Goal: Task Accomplishment & Management: Manage account settings

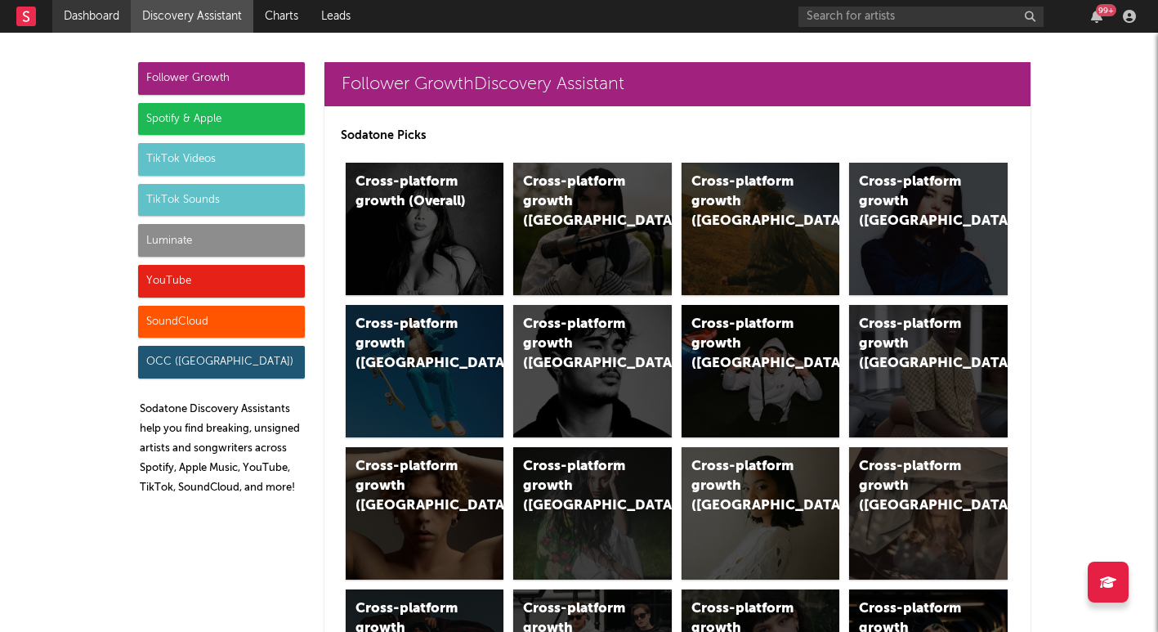
click at [90, 8] on link "Dashboard" at bounding box center [91, 16] width 78 height 33
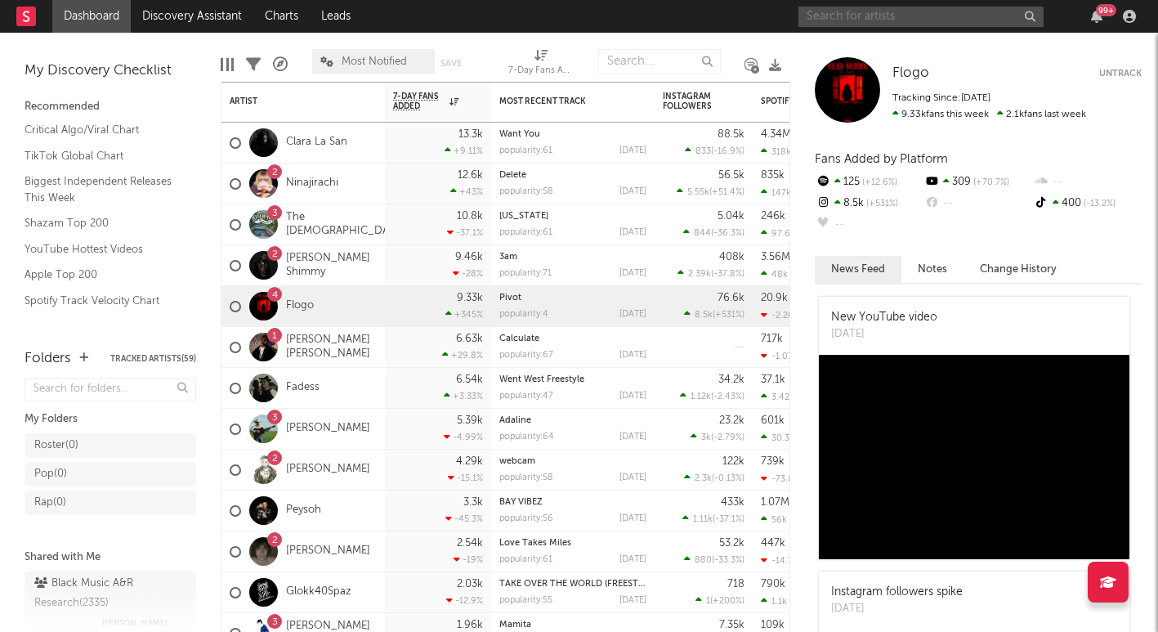
click at [906, 11] on input "text" at bounding box center [920, 17] width 245 height 20
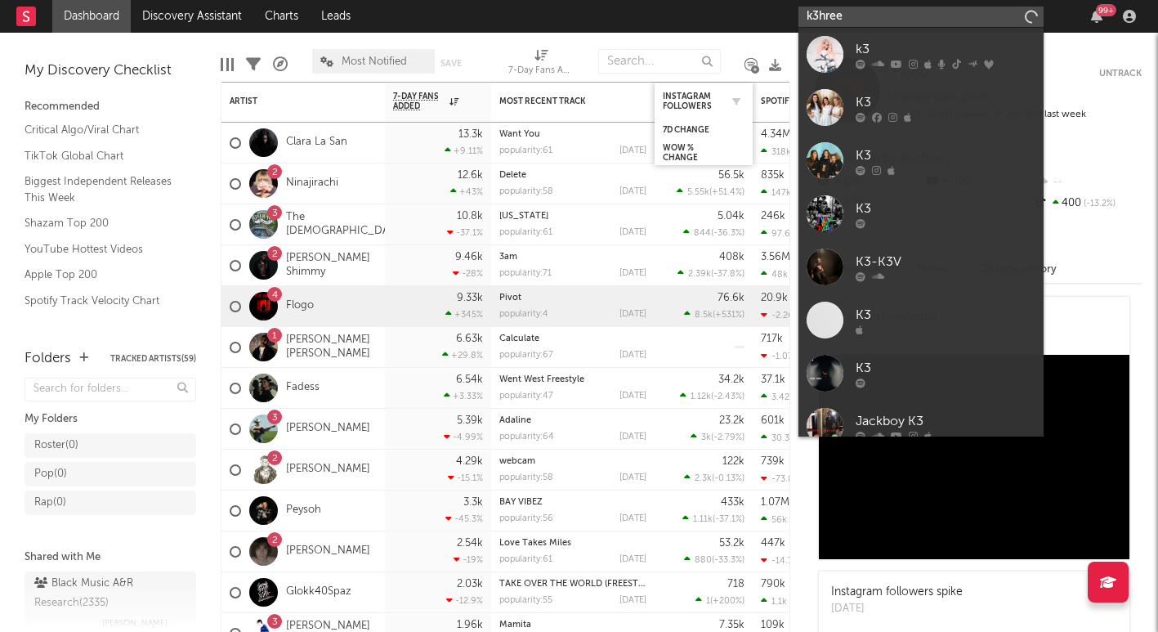
type input "k3hree"
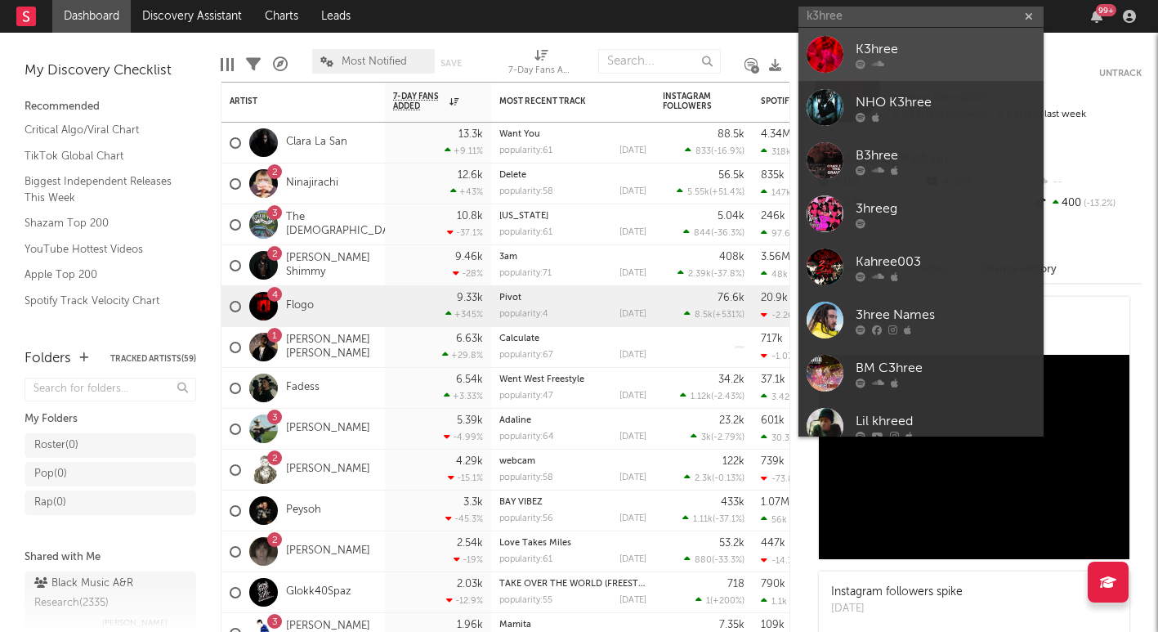
click at [935, 67] on div at bounding box center [946, 64] width 180 height 10
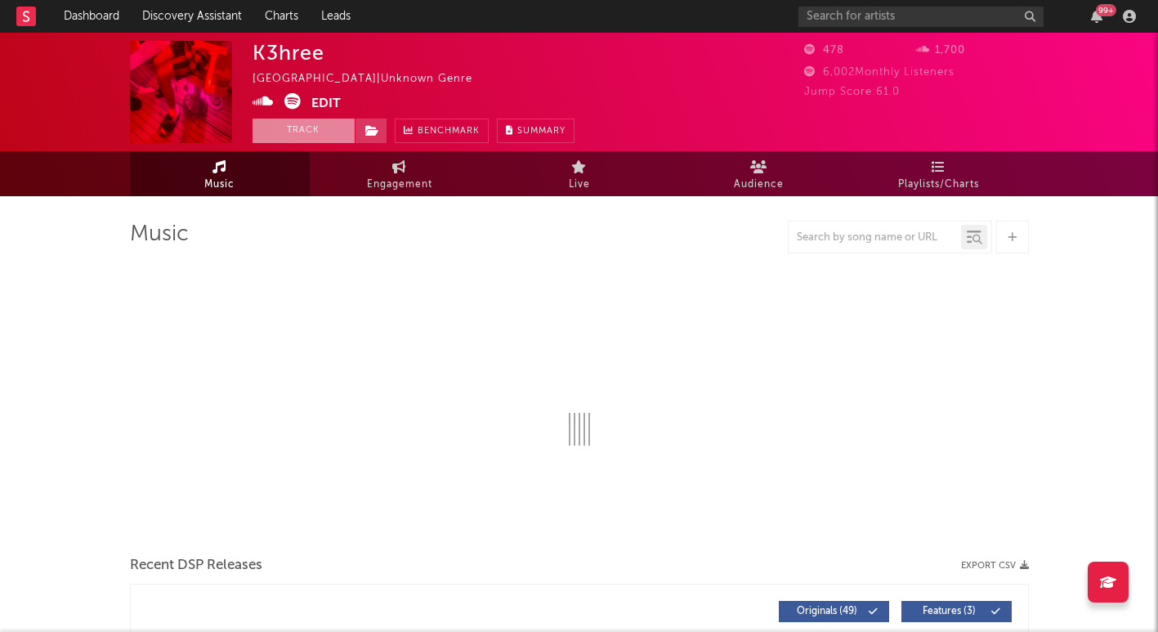
select select "1w"
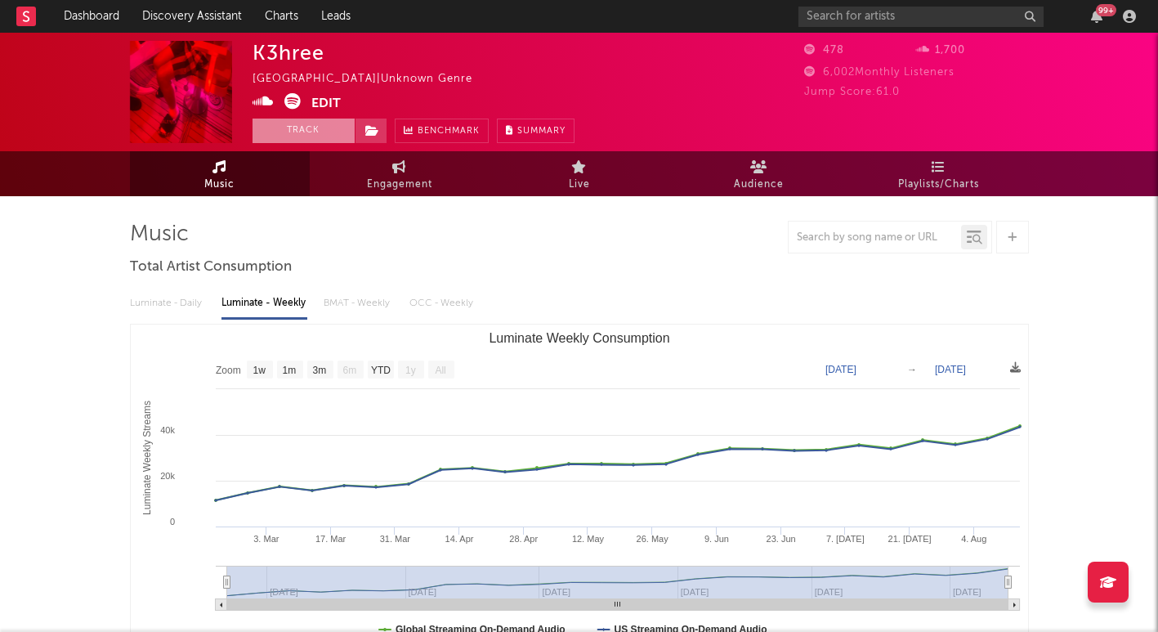
click at [320, 129] on button "Track" at bounding box center [304, 131] width 102 height 25
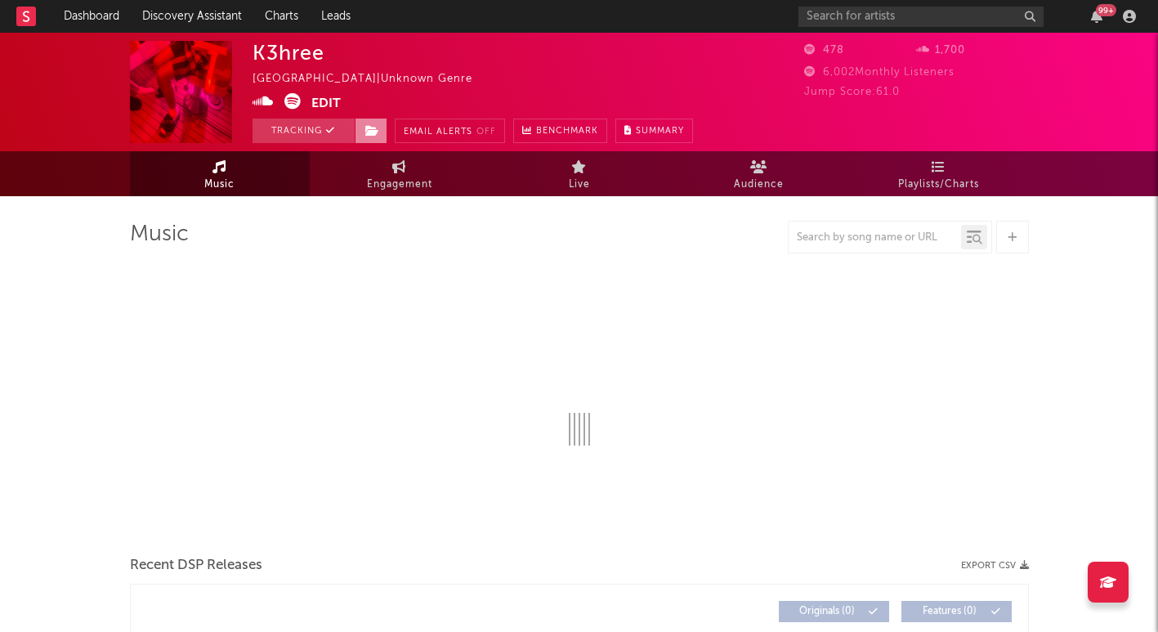
select select "1w"
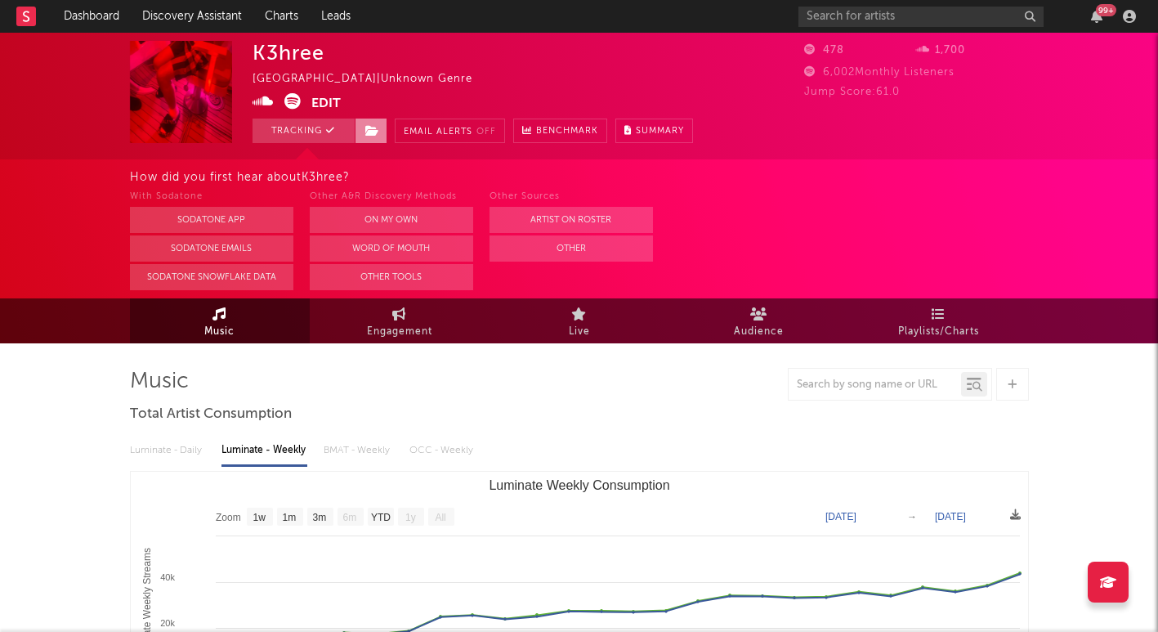
click at [381, 127] on span at bounding box center [371, 131] width 33 height 25
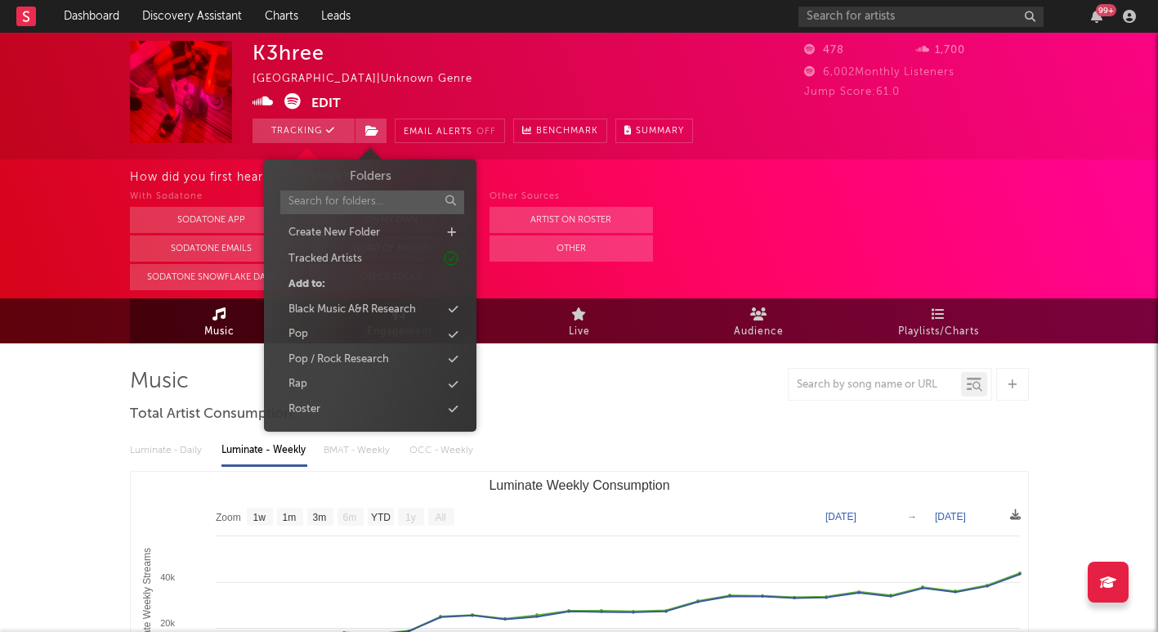
click at [476, 87] on div "K3hree [GEOGRAPHIC_DATA] | Unknown Genre Edit Tracking Email Alerts Off Benchma…" at bounding box center [473, 92] width 440 height 102
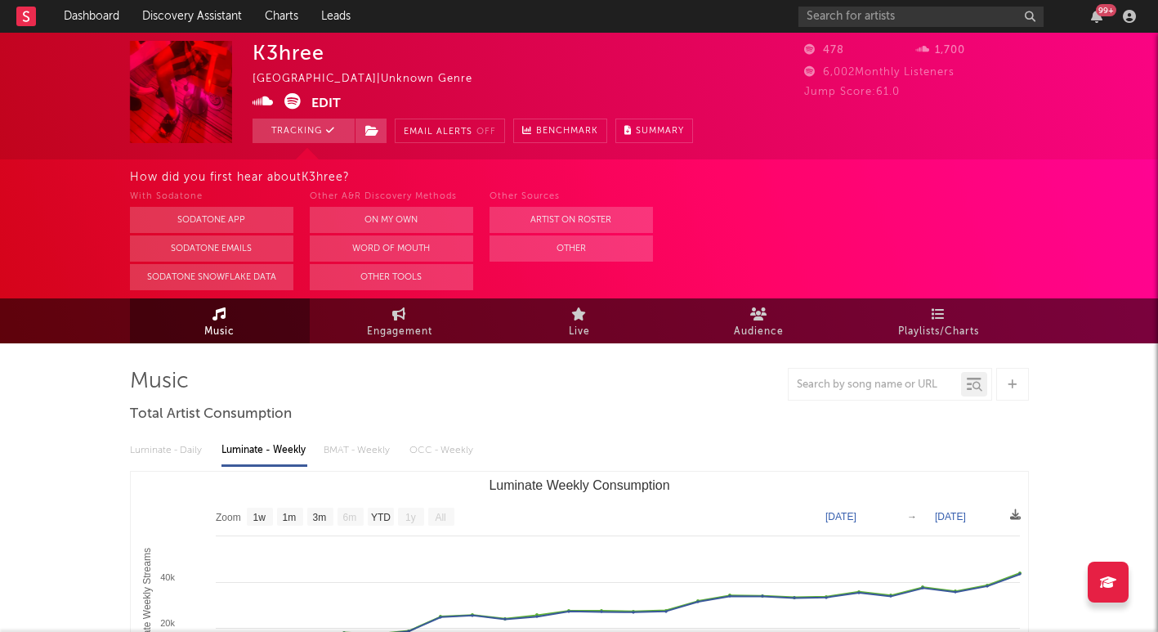
click at [339, 105] on button "Edit" at bounding box center [325, 103] width 29 height 20
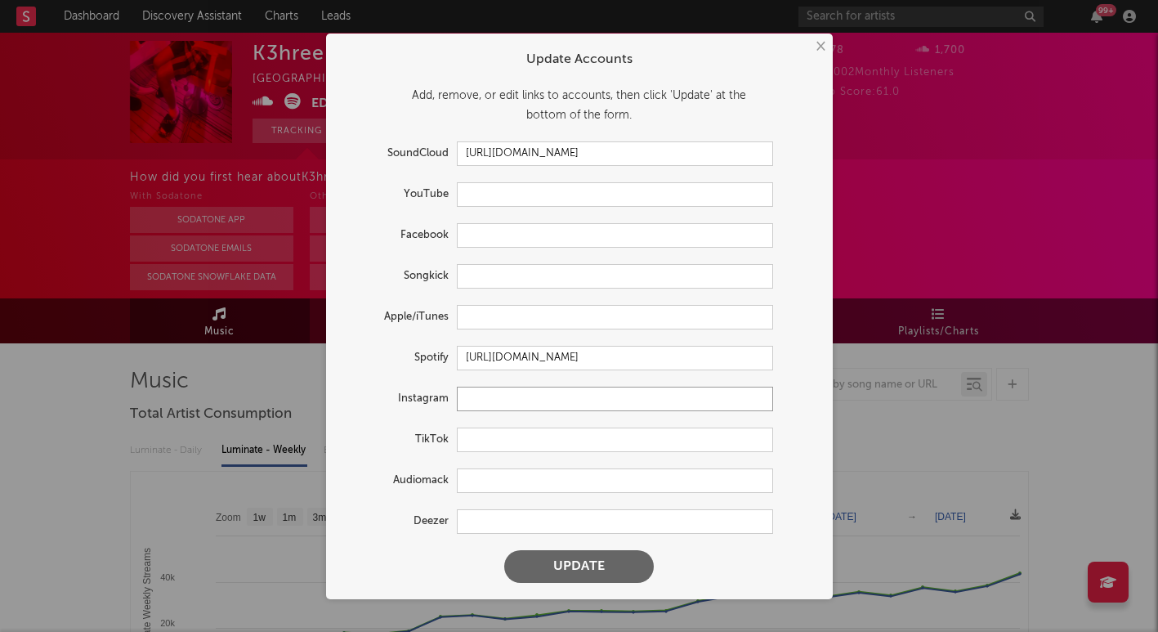
click at [489, 398] on input "text" at bounding box center [615, 399] width 316 height 25
paste input "[URL][DOMAIN_NAME]"
type input "[URL][DOMAIN_NAME]"
click at [515, 440] on input "text" at bounding box center [615, 439] width 316 height 25
click at [515, 434] on input "text" at bounding box center [615, 439] width 316 height 25
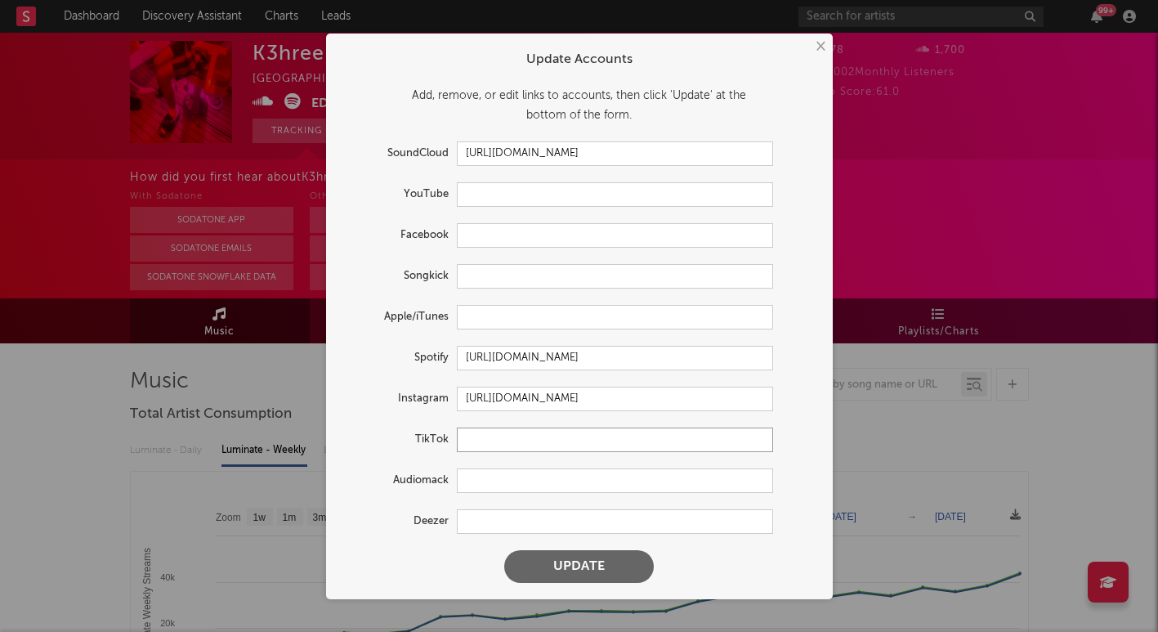
paste input "[URL][DOMAIN_NAME]"
type input "[URL][DOMAIN_NAME]"
click at [560, 577] on button "Update" at bounding box center [579, 566] width 150 height 33
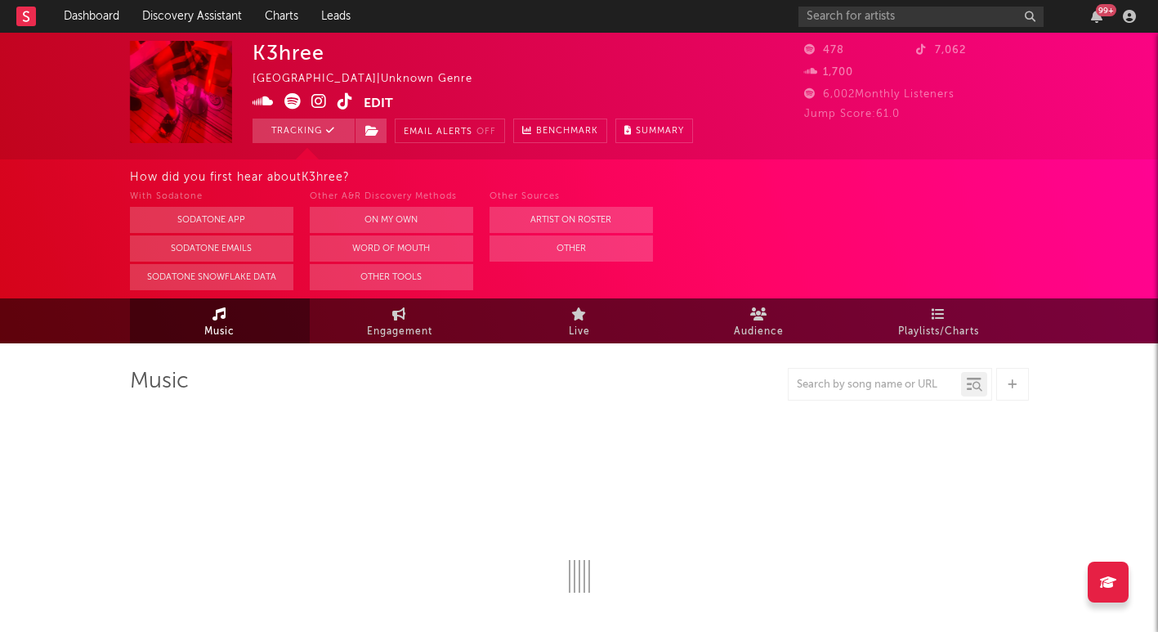
select select "1w"
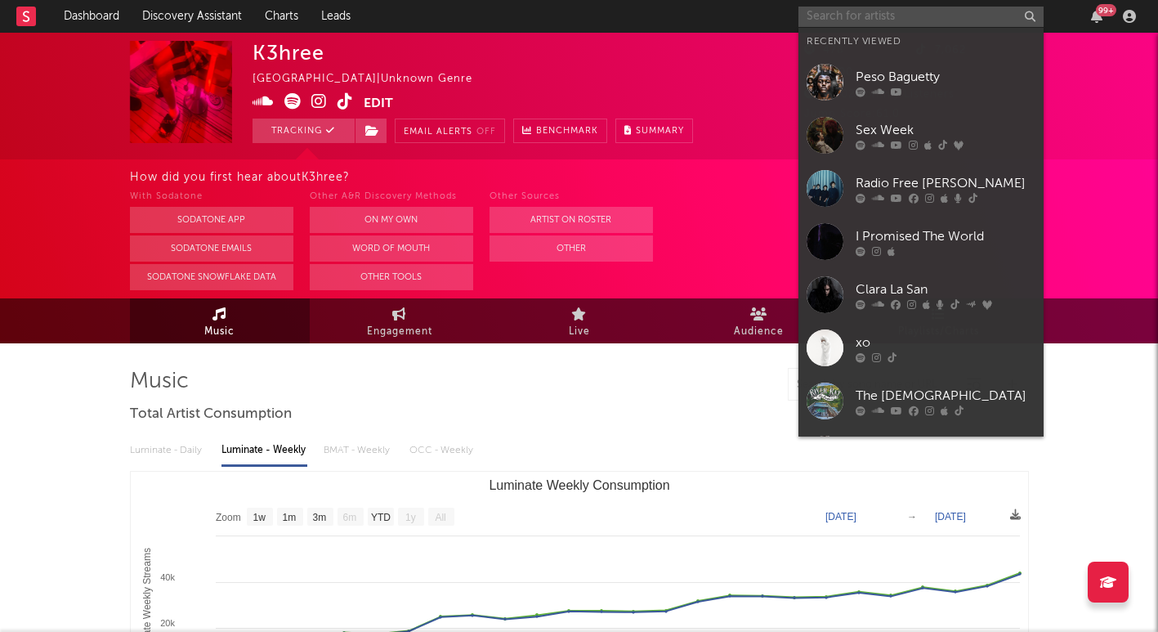
click at [822, 21] on input "text" at bounding box center [920, 17] width 245 height 20
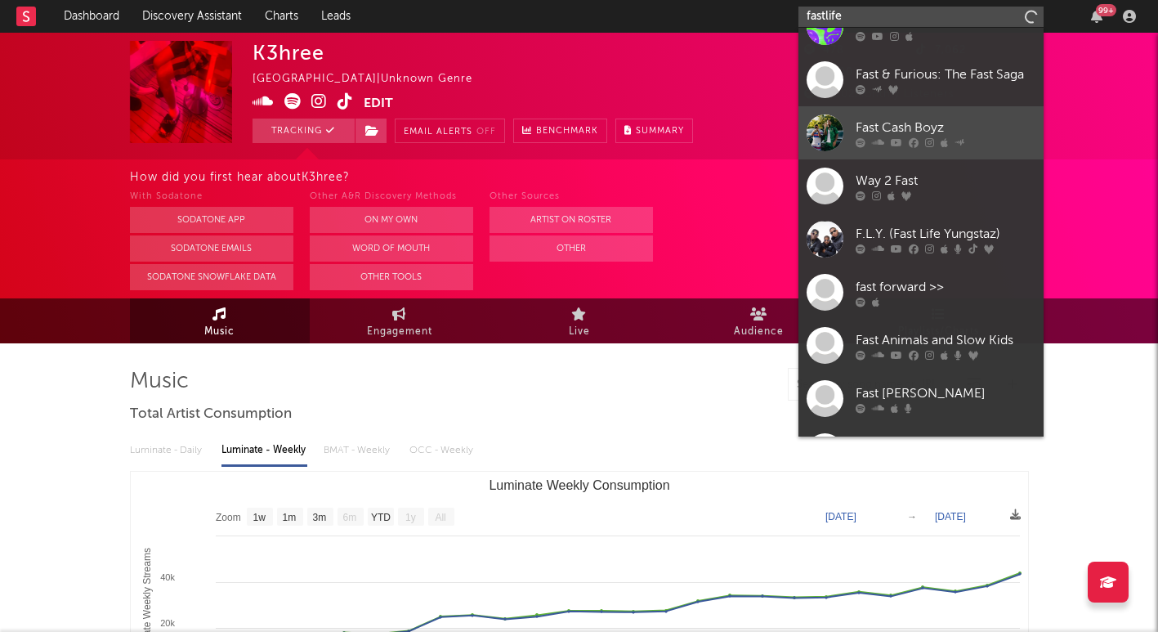
scroll to position [229, 0]
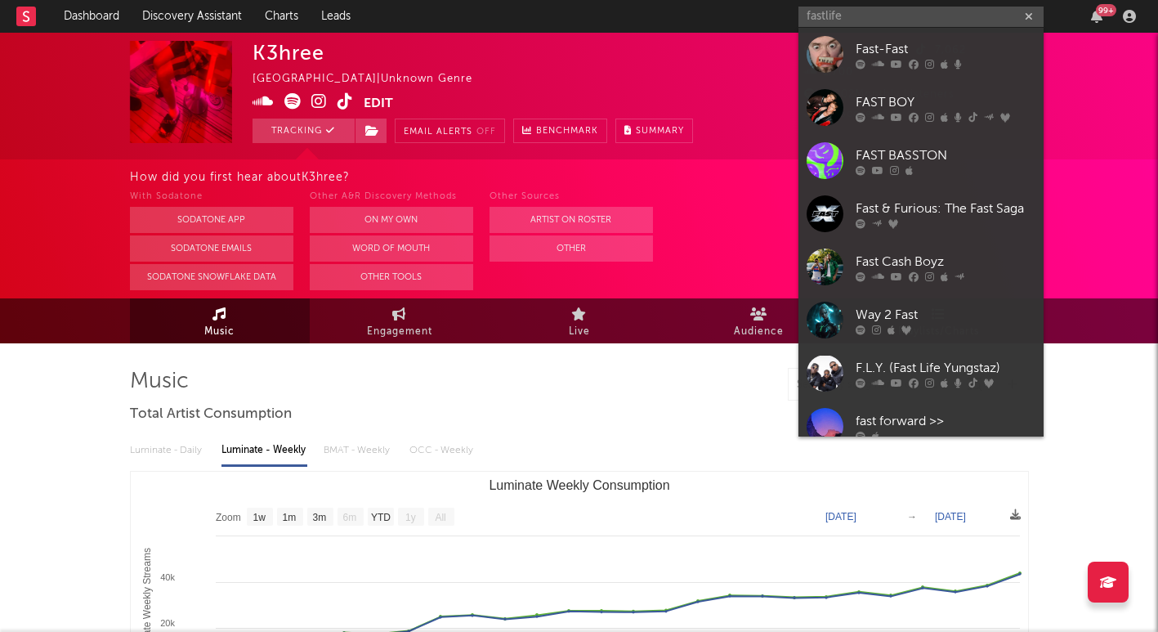
click at [454, 56] on div "K3hree [GEOGRAPHIC_DATA] | Unknown Genre Edit Tracking Email Alerts Off Benchma…" at bounding box center [473, 92] width 440 height 102
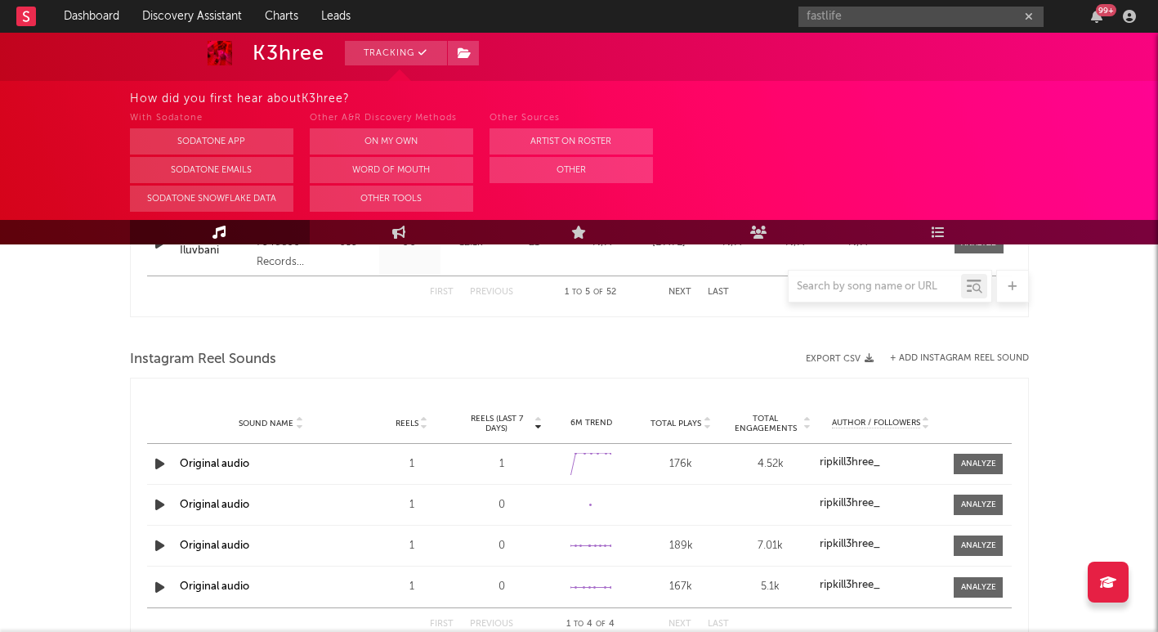
scroll to position [1018, 0]
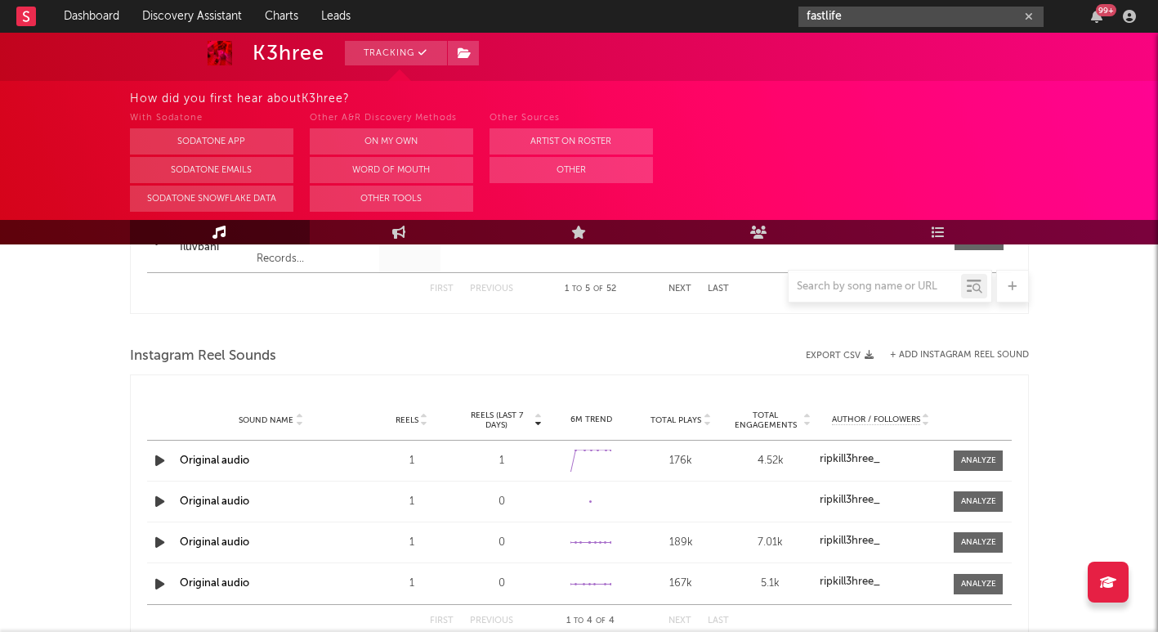
click at [893, 10] on input "fastlife" at bounding box center [920, 17] width 245 height 20
drag, startPoint x: 880, startPoint y: 12, endPoint x: 780, endPoint y: 12, distance: 100.5
click at [780, 12] on nav "Dashboard Discovery Assistant Charts Leads fastlife 99 +" at bounding box center [579, 16] width 1158 height 33
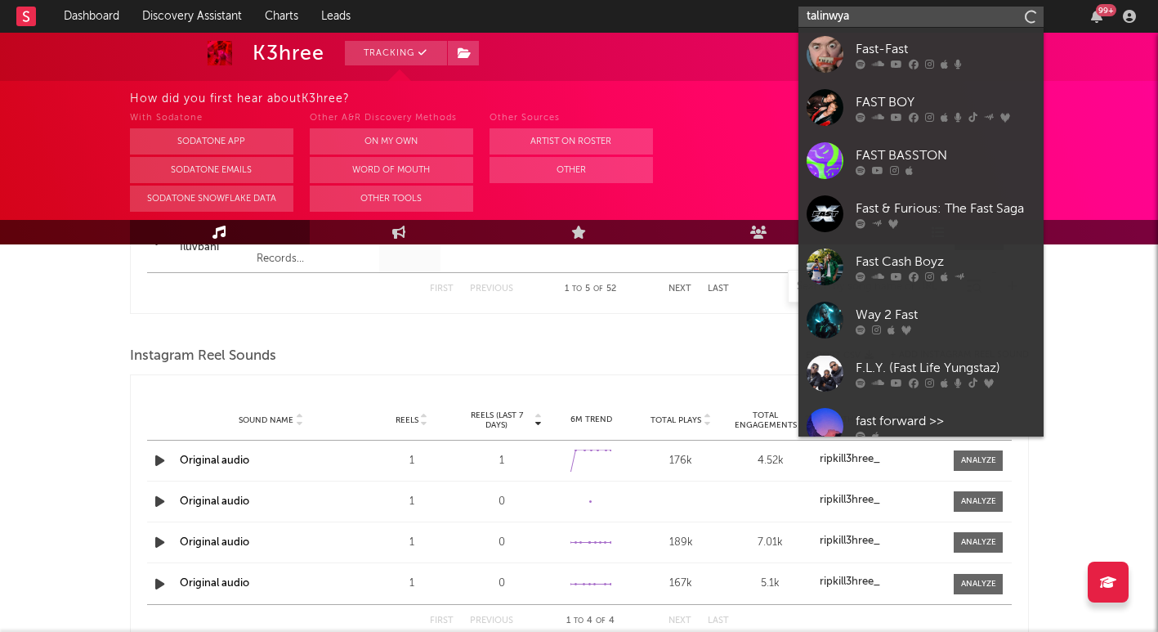
type input "talinwya"
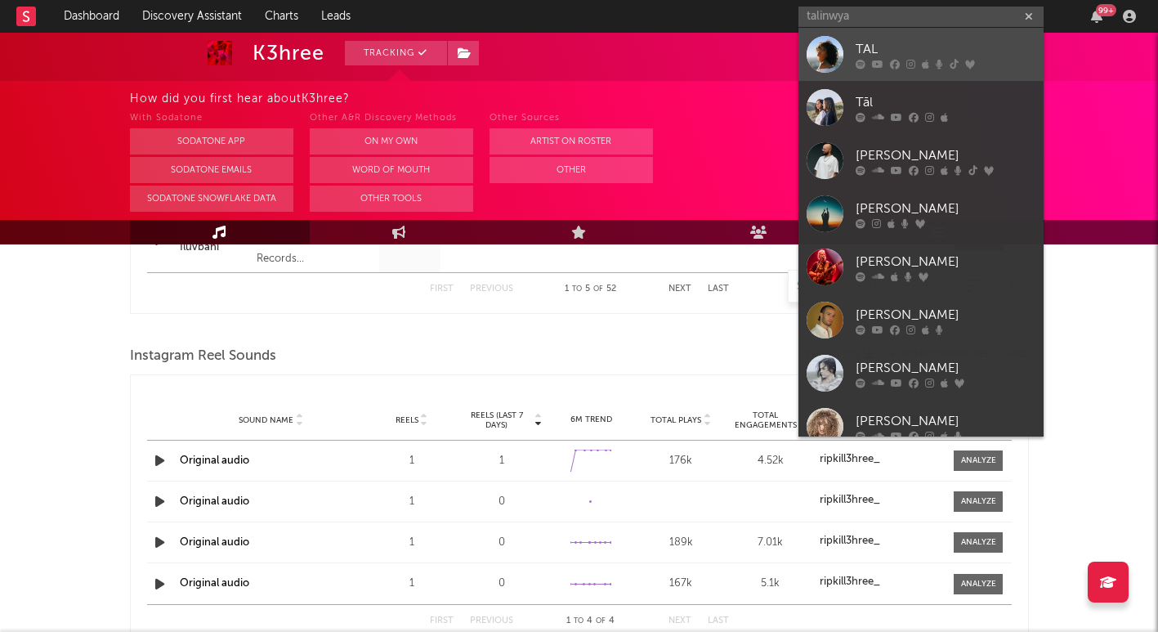
click at [929, 60] on div at bounding box center [946, 64] width 180 height 10
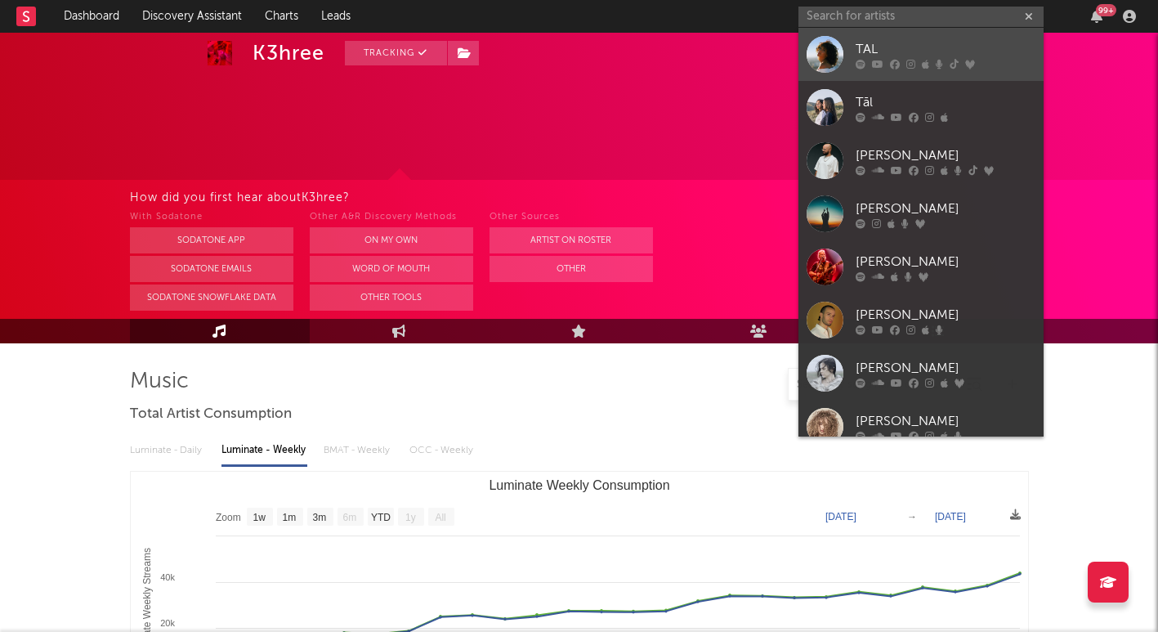
click at [929, 60] on div "K3hree Tracking [GEOGRAPHIC_DATA] | Unknown Genre Edit Tracking Email Alerts Of…" at bounding box center [579, 96] width 1158 height 127
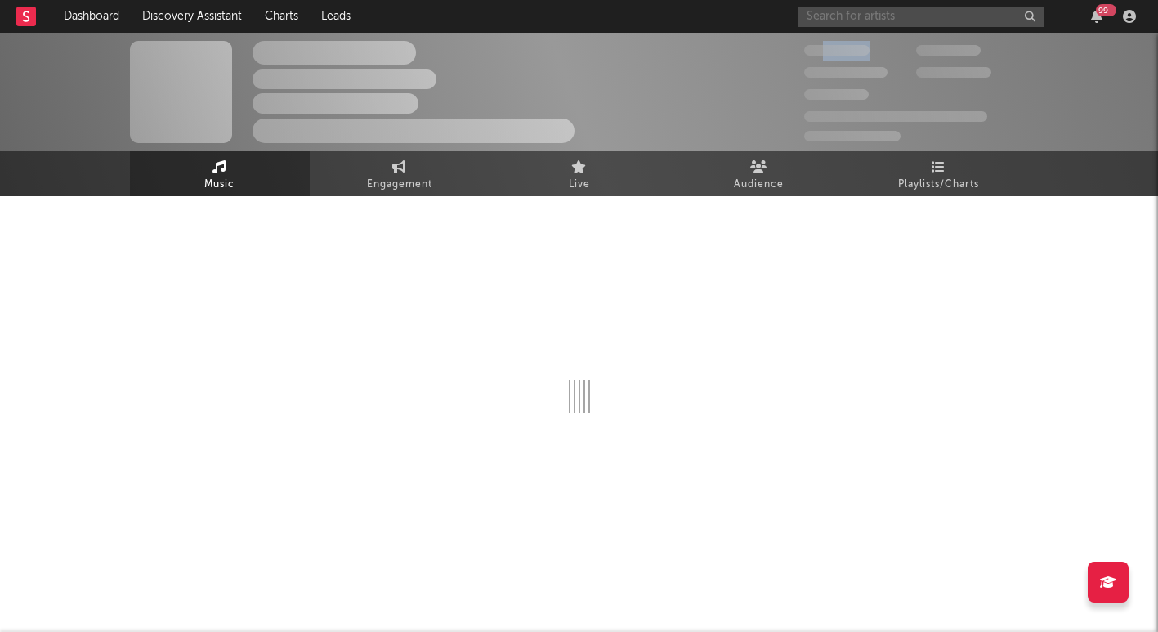
click at [883, 20] on input "text" at bounding box center [920, 17] width 245 height 20
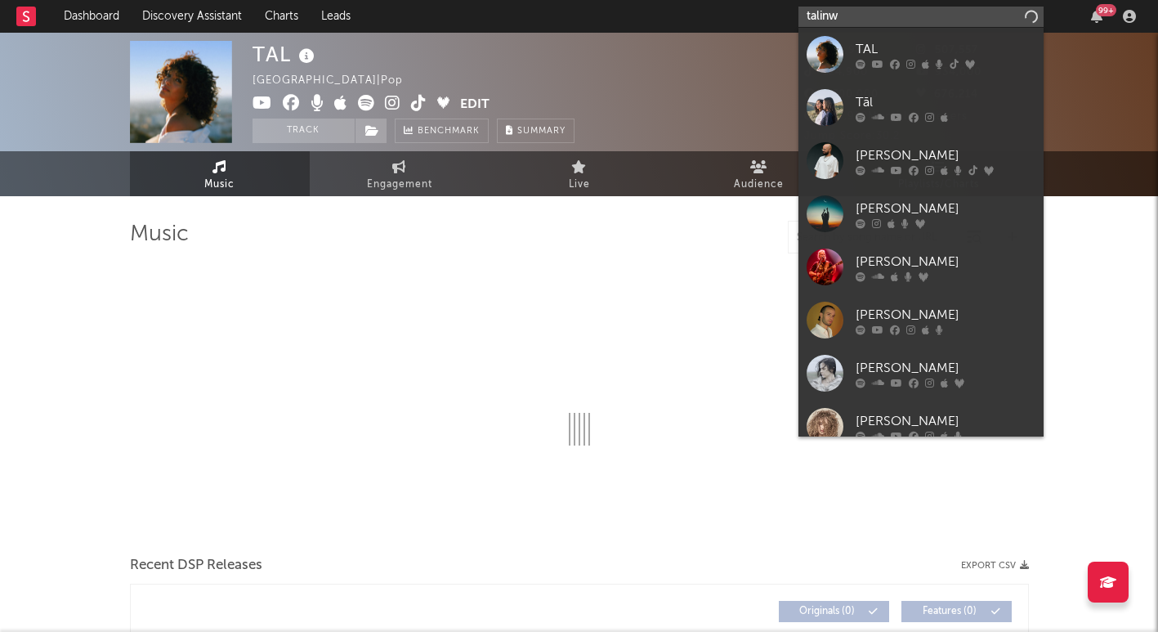
type input "talinwa"
select select "6m"
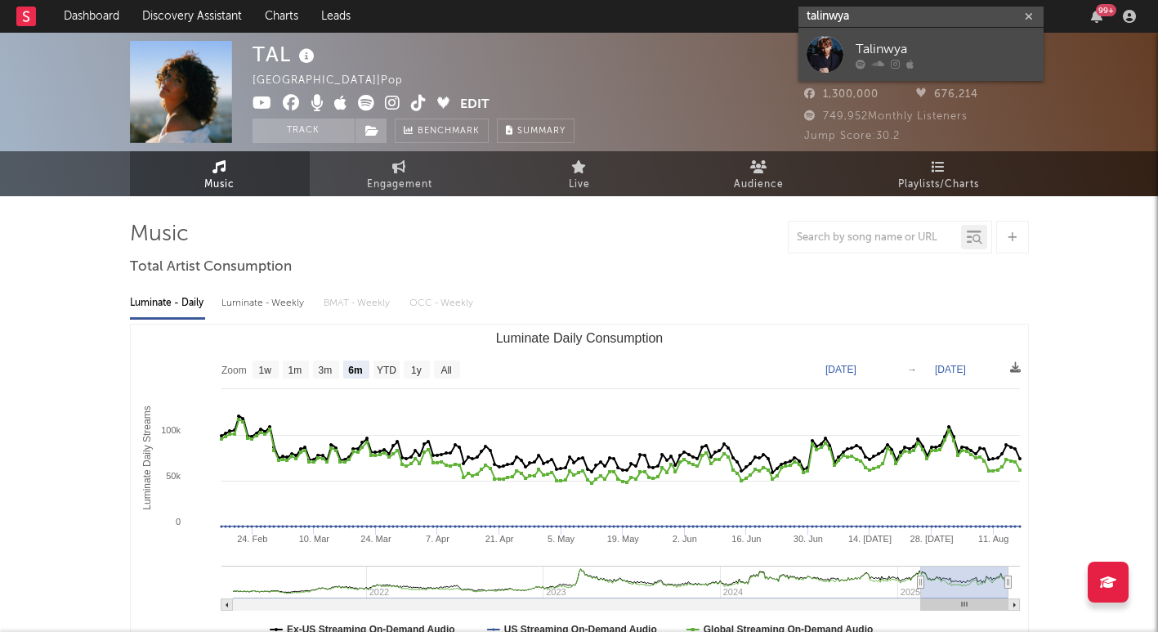
type input "talinwya"
click at [919, 49] on div "Talinwya" at bounding box center [946, 49] width 180 height 20
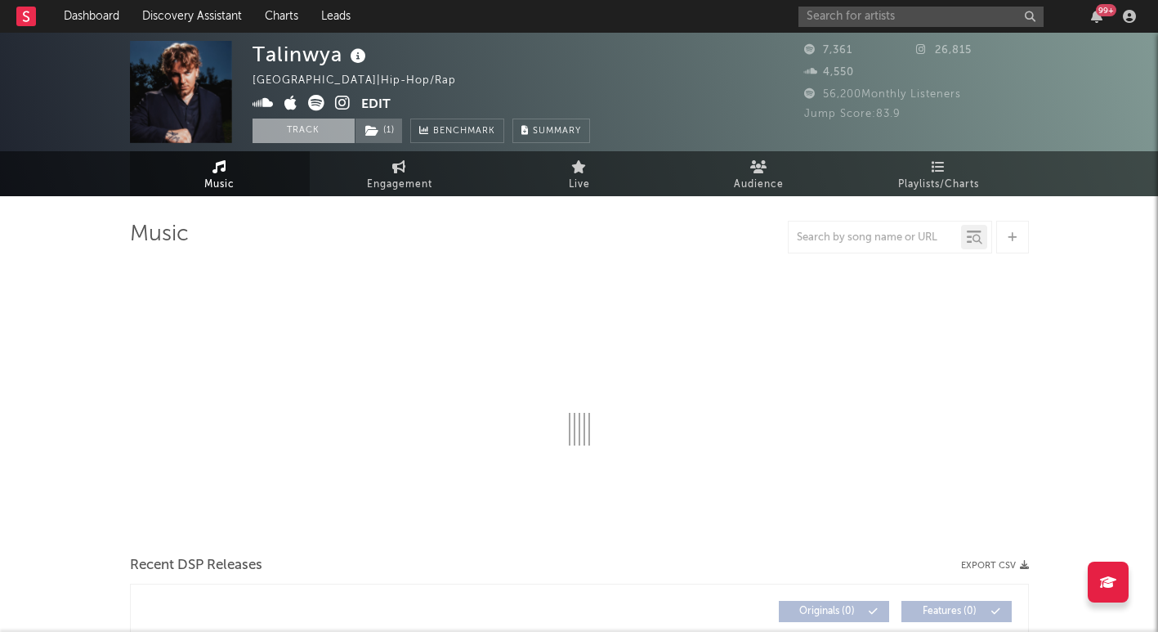
select select "6m"
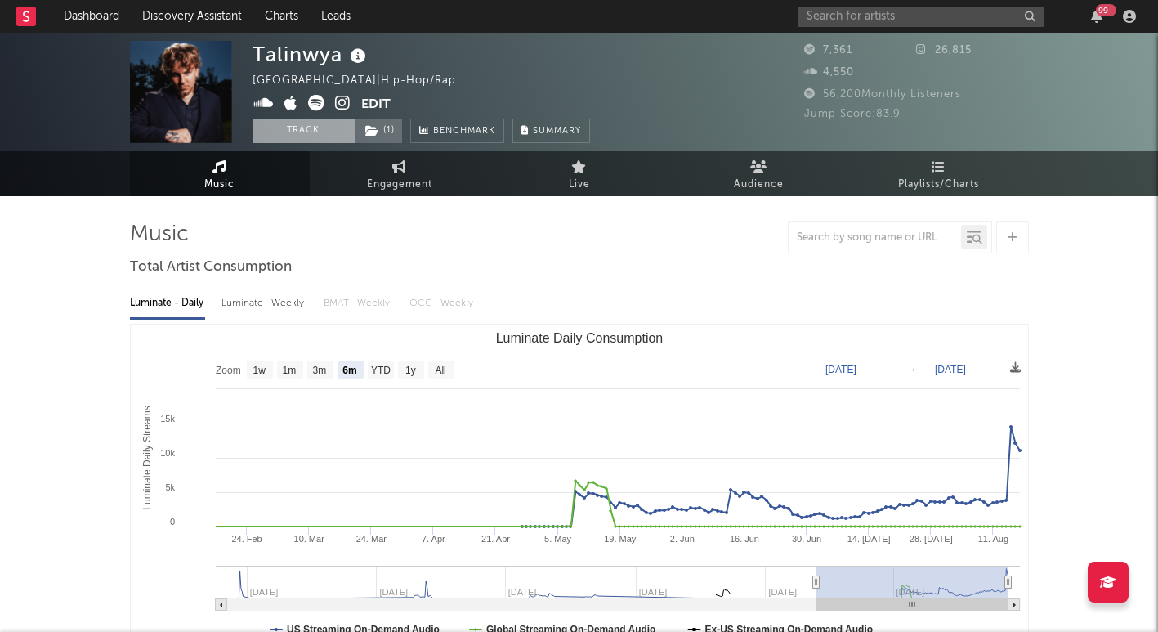
click at [314, 119] on button "Track" at bounding box center [304, 131] width 102 height 25
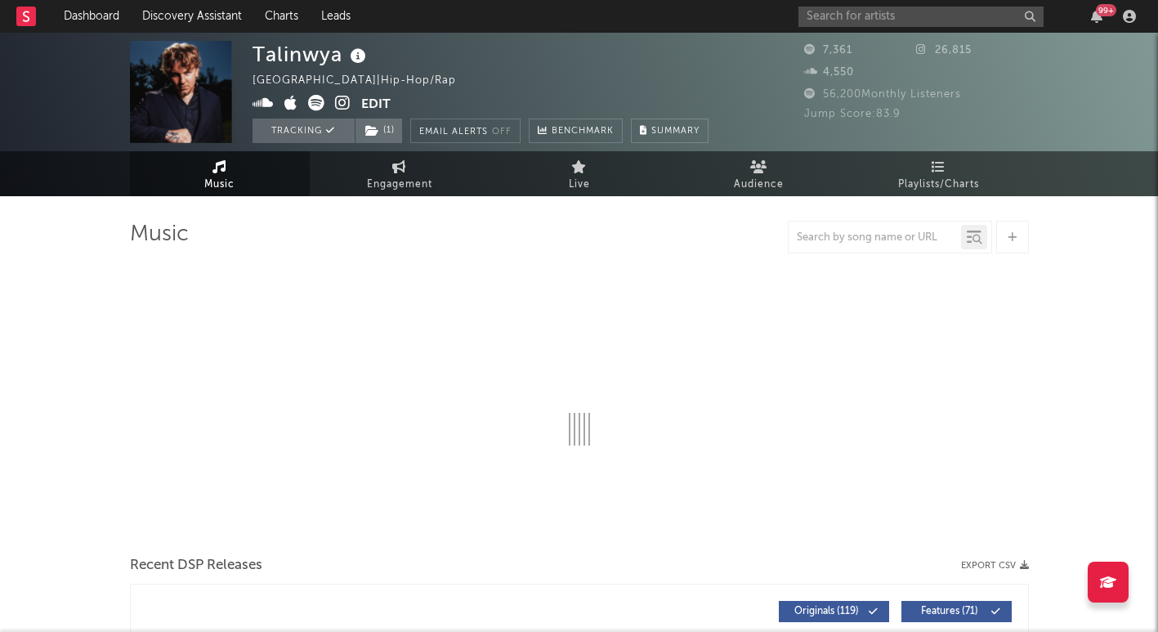
select select "6m"
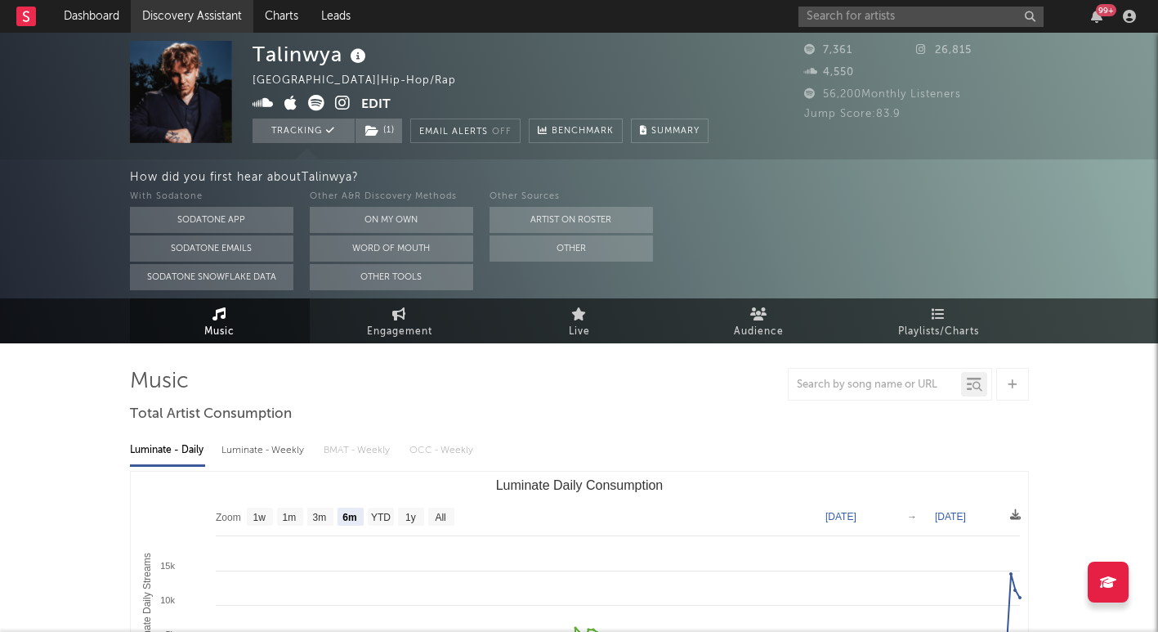
click at [211, 12] on link "Discovery Assistant" at bounding box center [192, 16] width 123 height 33
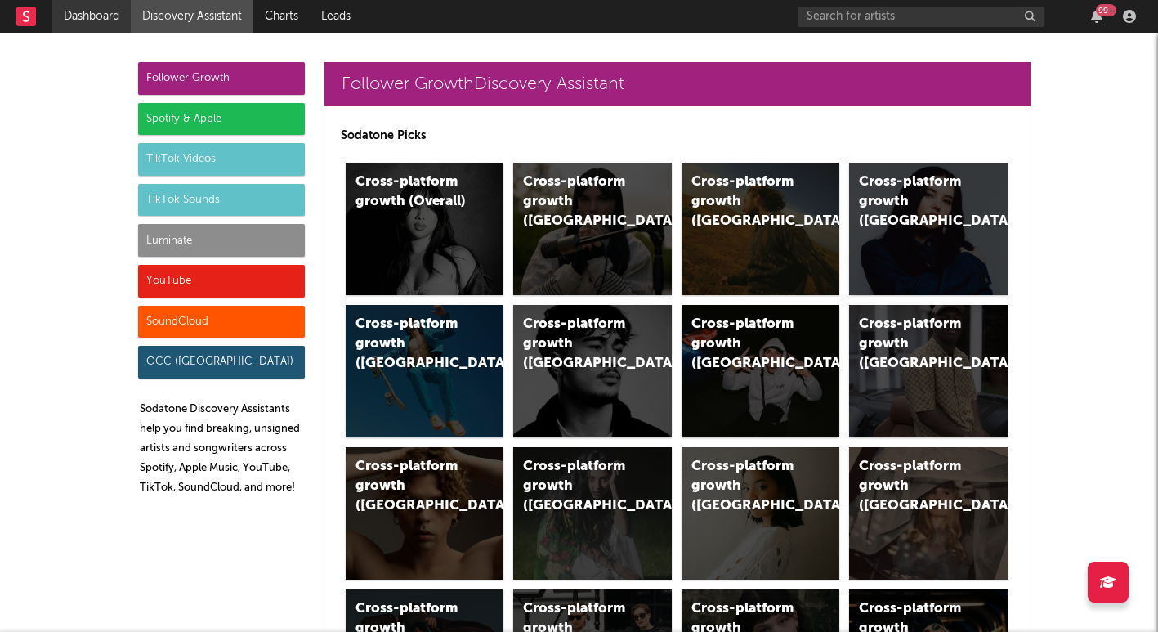
click at [74, 25] on link "Dashboard" at bounding box center [91, 16] width 78 height 33
